Goal: Task Accomplishment & Management: Use online tool/utility

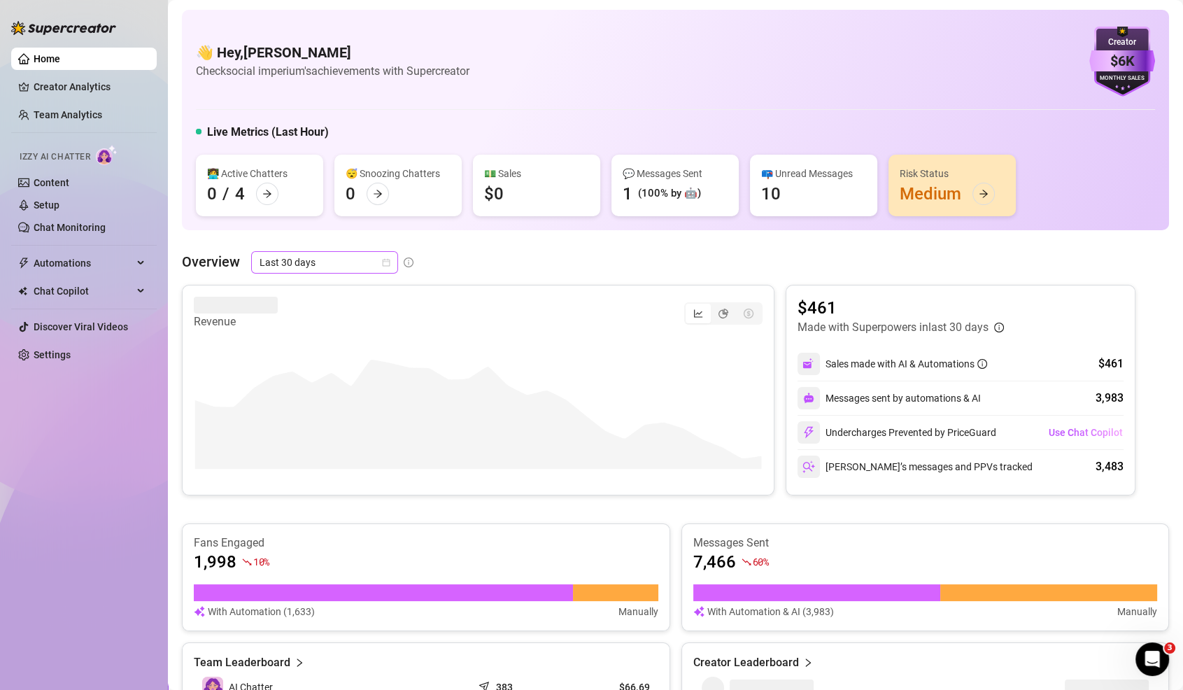
click at [280, 255] on span "Last 30 days" at bounding box center [325, 262] width 130 height 21
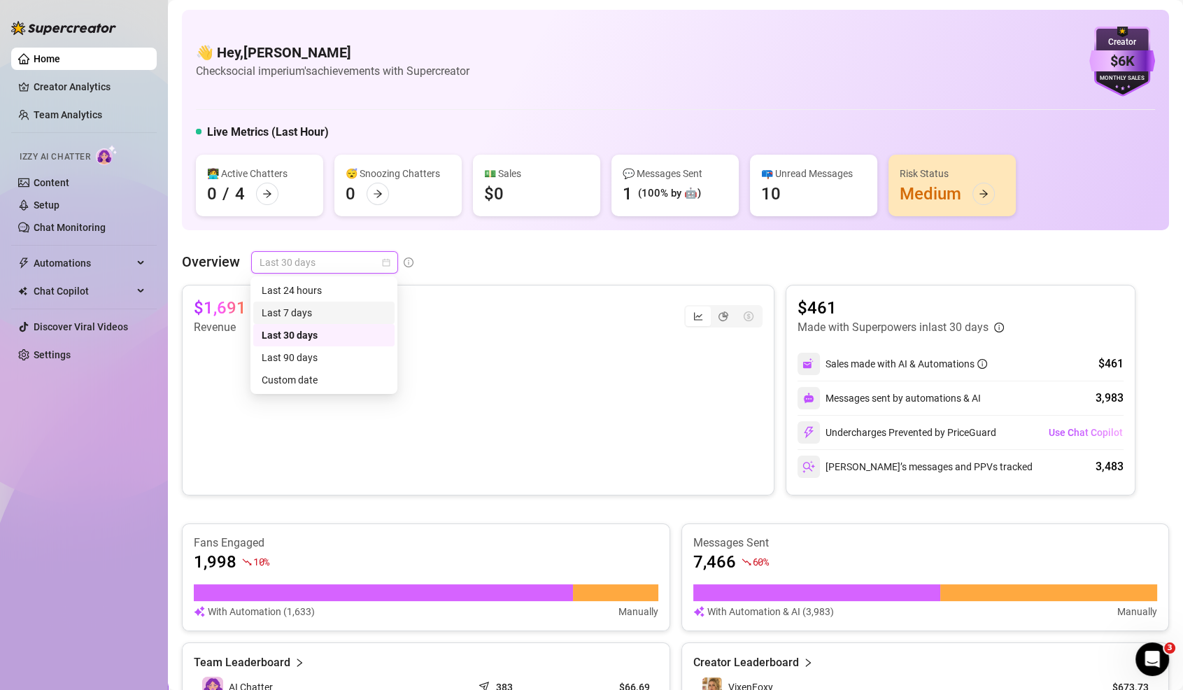
click at [316, 319] on div "Last 7 days" at bounding box center [324, 312] width 125 height 15
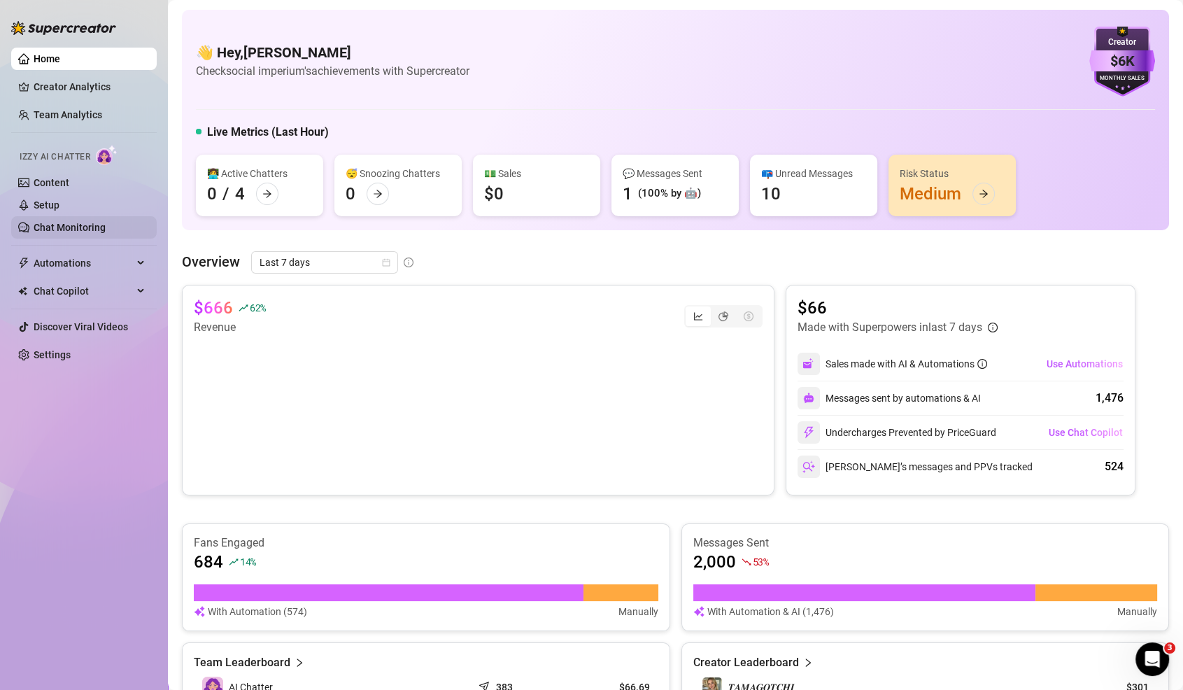
click at [93, 232] on link "Chat Monitoring" at bounding box center [70, 227] width 72 height 11
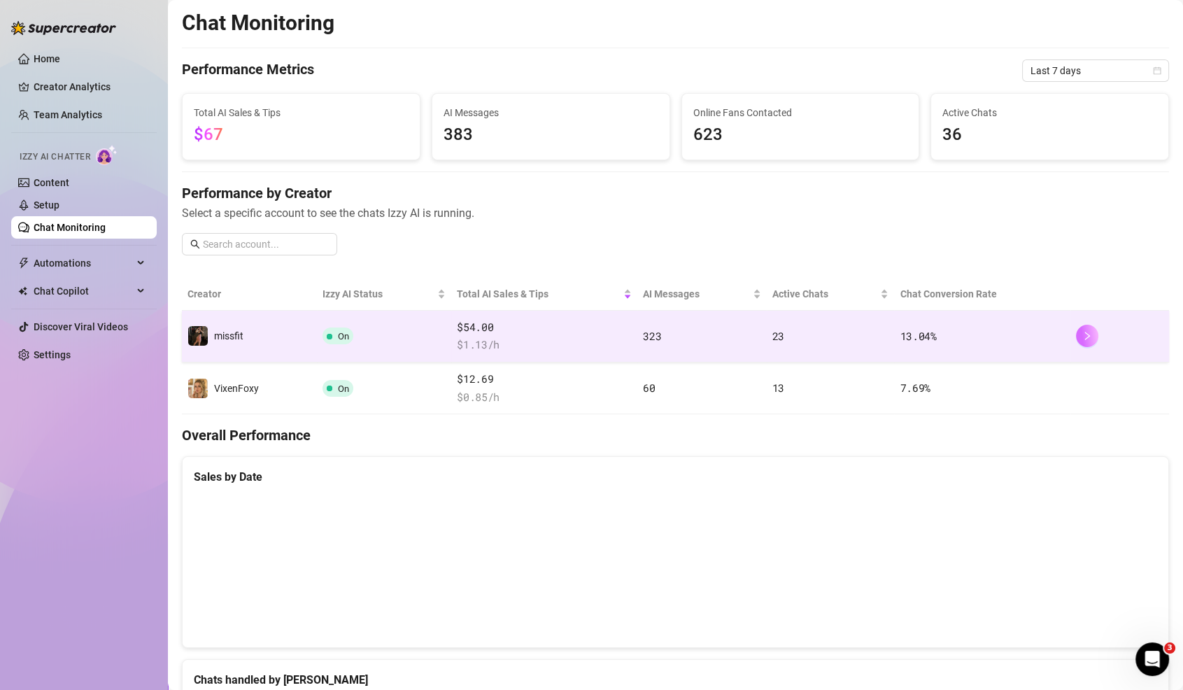
click at [1092, 325] on button "button" at bounding box center [1087, 336] width 22 height 22
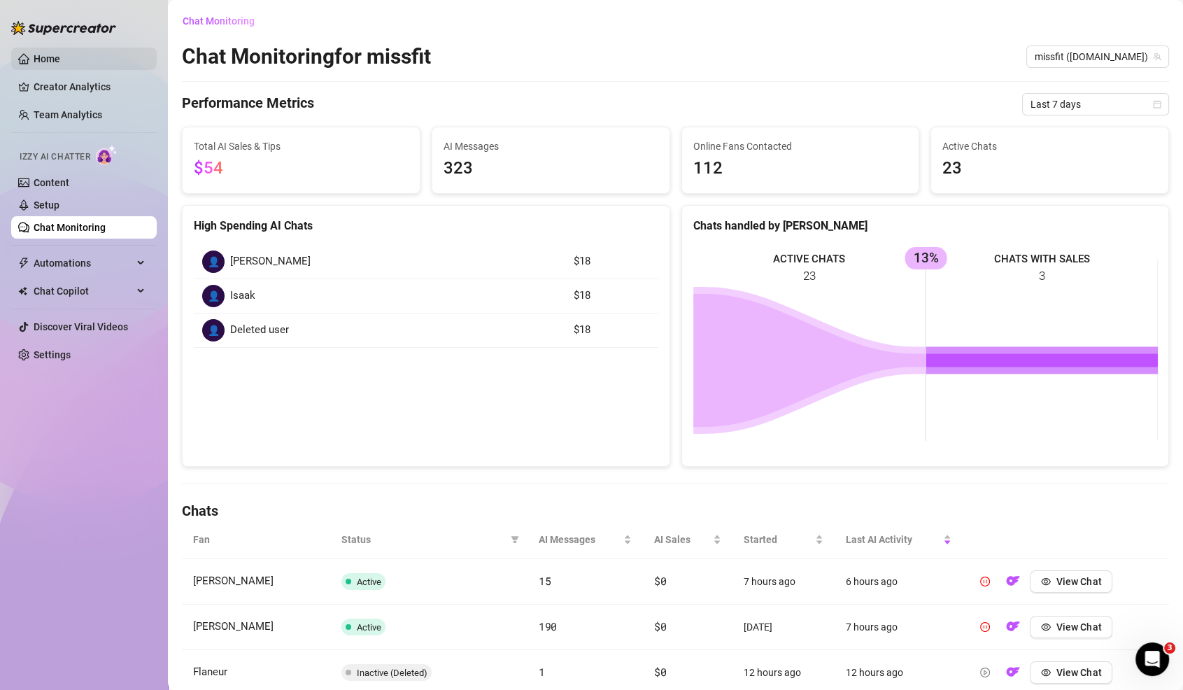
click at [39, 53] on link "Home" at bounding box center [47, 58] width 27 height 11
